Goal: Transaction & Acquisition: Purchase product/service

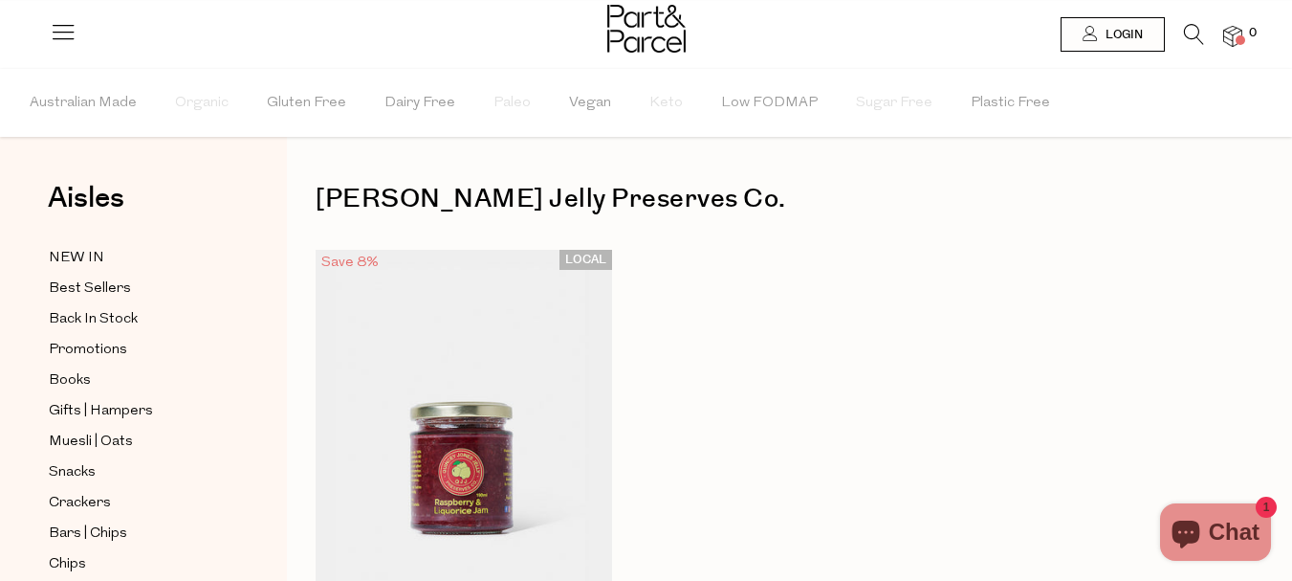
click at [73, 36] on icon at bounding box center [63, 31] width 27 height 27
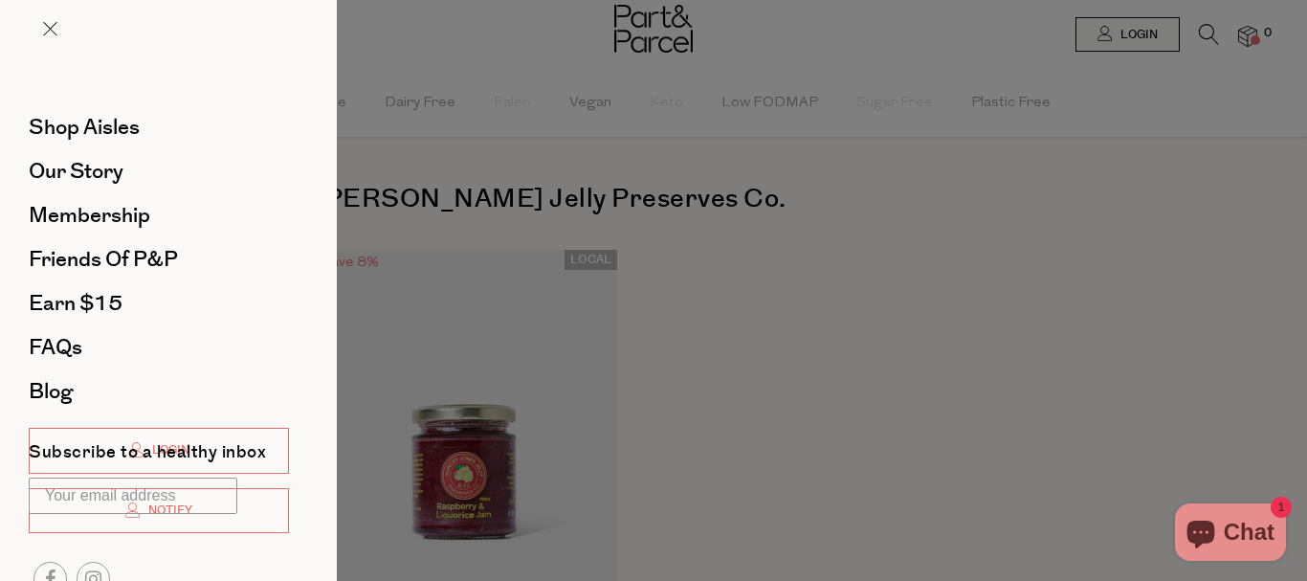
click at [857, 380] on div at bounding box center [653, 290] width 1307 height 581
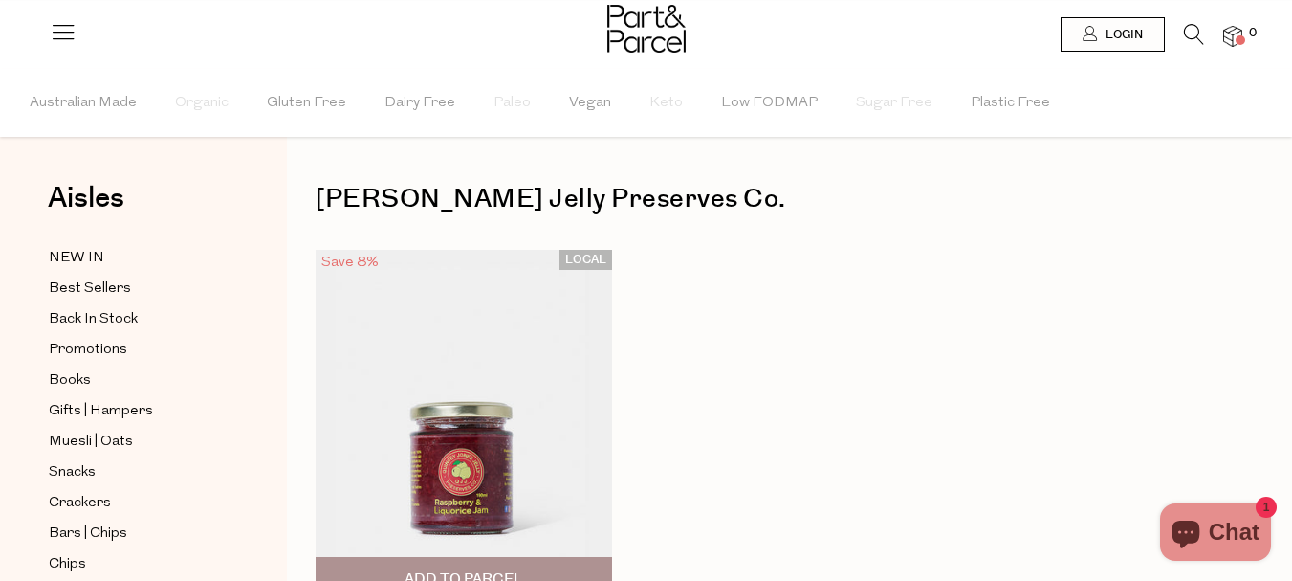
click at [496, 468] on img at bounding box center [464, 425] width 297 height 350
